Goal: Transaction & Acquisition: Subscribe to service/newsletter

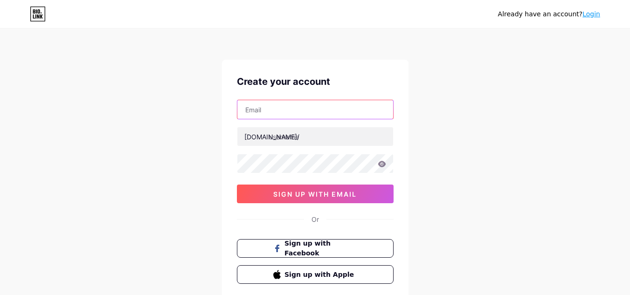
click at [283, 110] on input "text" at bounding box center [315, 109] width 156 height 19
type input "[EMAIL_ADDRESS][DOMAIN_NAME]"
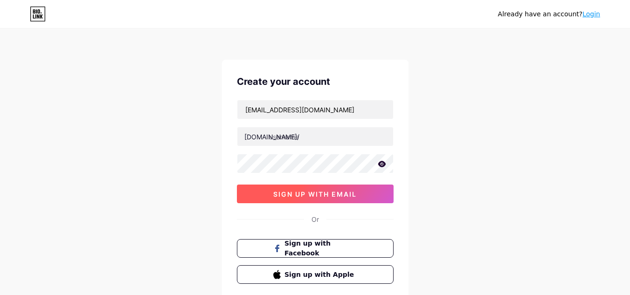
click at [250, 197] on button "sign up with email" at bounding box center [315, 194] width 157 height 19
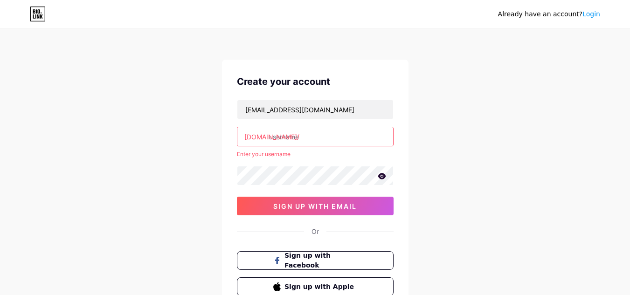
click at [299, 141] on input "text" at bounding box center [315, 136] width 156 height 19
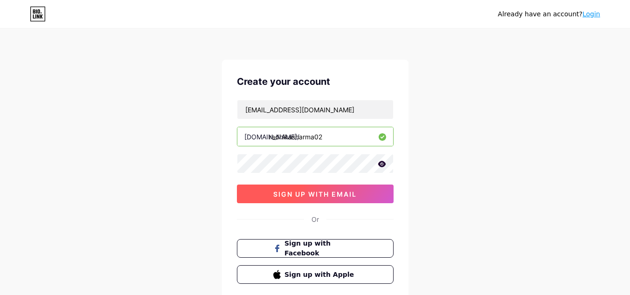
type input "radhikasharma02"
click at [305, 198] on span "sign up with email" at bounding box center [314, 194] width 83 height 8
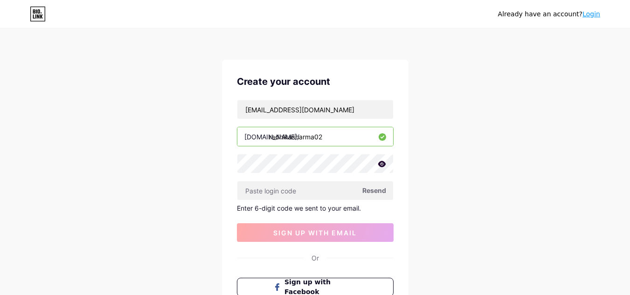
click at [372, 191] on span "Resend" at bounding box center [374, 190] width 24 height 10
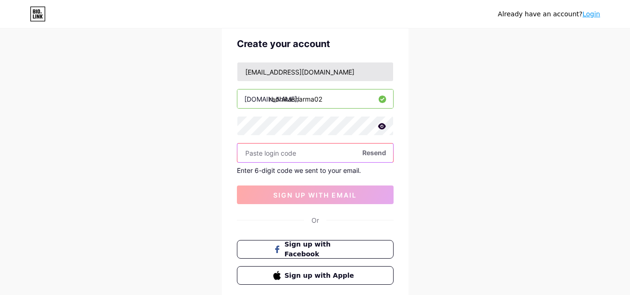
scroll to position [93, 0]
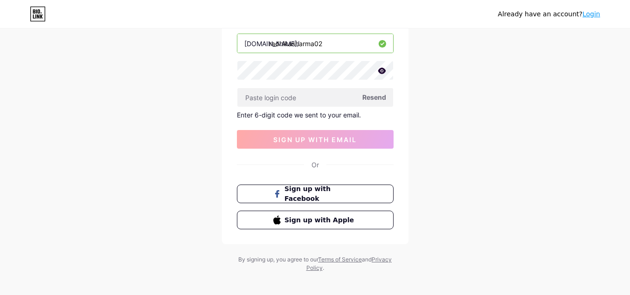
click at [363, 96] on span "Resend" at bounding box center [374, 97] width 24 height 10
click at [382, 71] on icon at bounding box center [381, 71] width 8 height 6
click at [382, 71] on icon at bounding box center [381, 71] width 8 height 7
click at [368, 99] on span "Resend" at bounding box center [374, 97] width 24 height 10
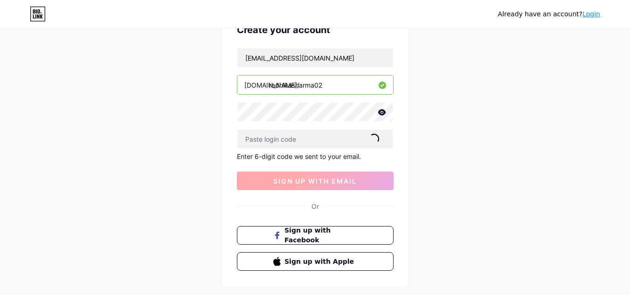
scroll to position [0, 0]
